Goal: Information Seeking & Learning: Learn about a topic

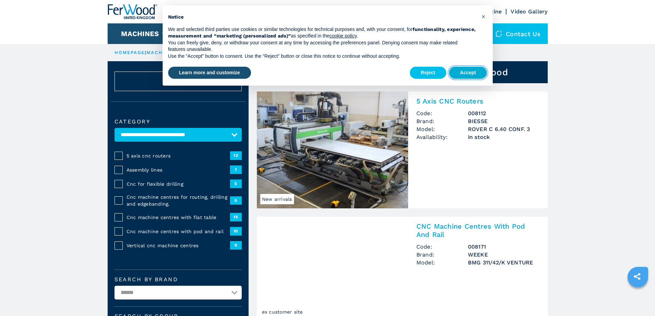
click at [469, 71] on button "Accept" at bounding box center [468, 73] width 38 height 12
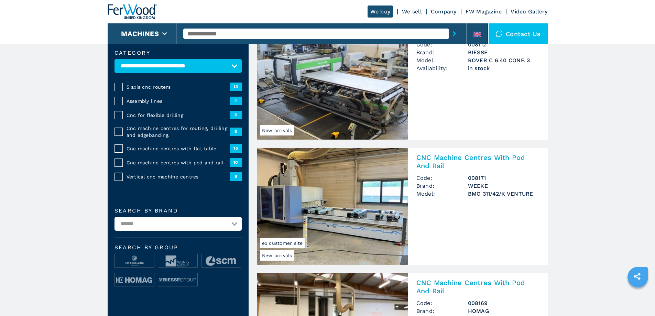
scroll to position [34, 0]
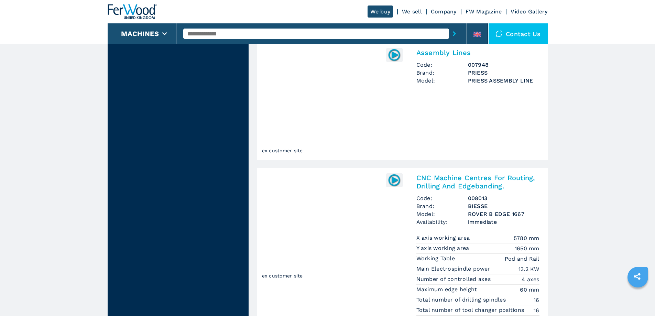
scroll to position [1390, 0]
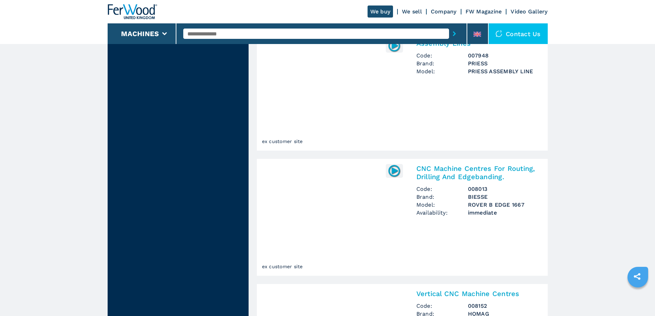
scroll to position [1274, 0]
